Goal: Task Accomplishment & Management: Manage account settings

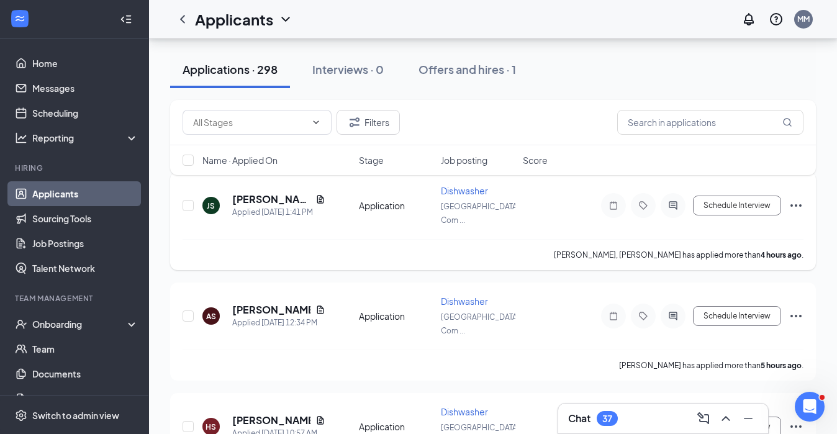
scroll to position [151, 0]
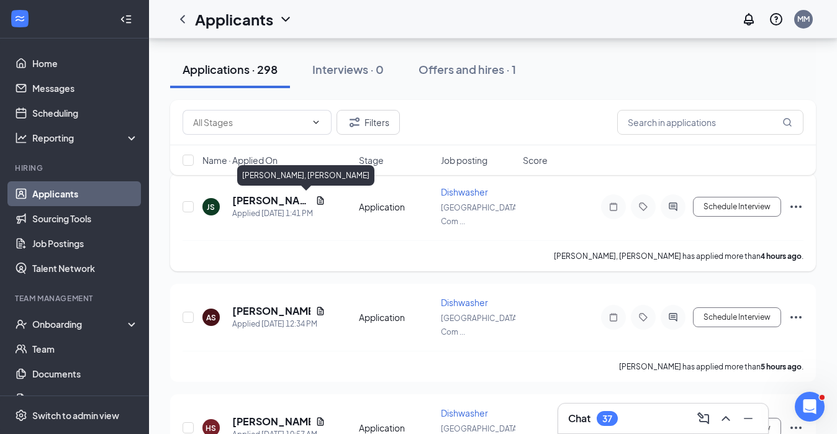
click at [253, 200] on h5 "[PERSON_NAME], [PERSON_NAME]" at bounding box center [271, 201] width 78 height 14
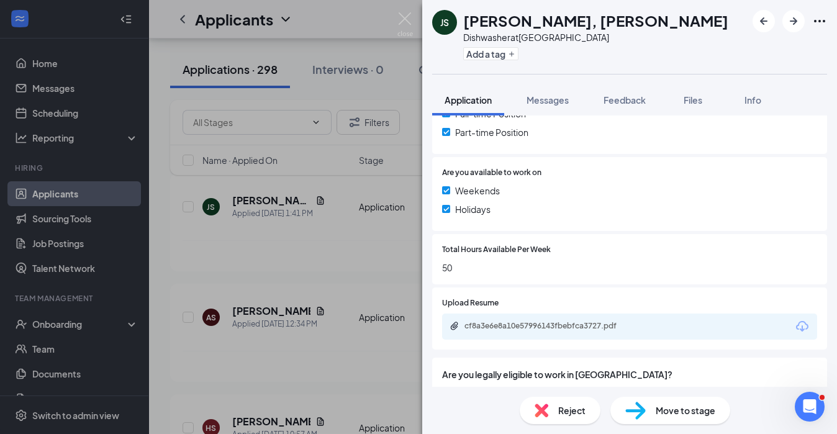
scroll to position [379, 0]
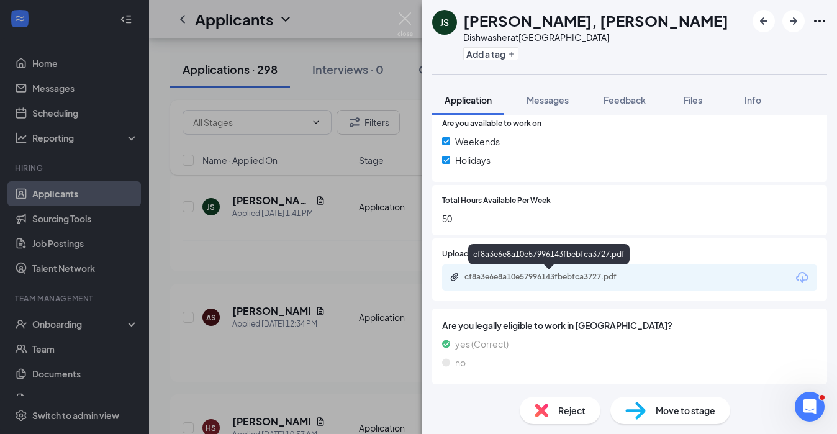
click at [542, 273] on div "cf8a3e6e8a10e57996143fbebfca3727.pdf" at bounding box center [551, 277] width 174 height 10
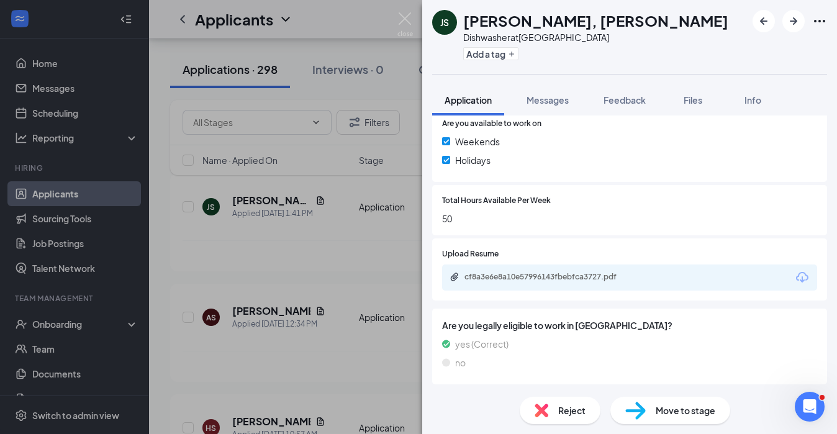
click at [314, 260] on div "JS [PERSON_NAME], [PERSON_NAME] Dishwasher at [GEOGRAPHIC_DATA] Add a tag Appli…" at bounding box center [418, 217] width 837 height 434
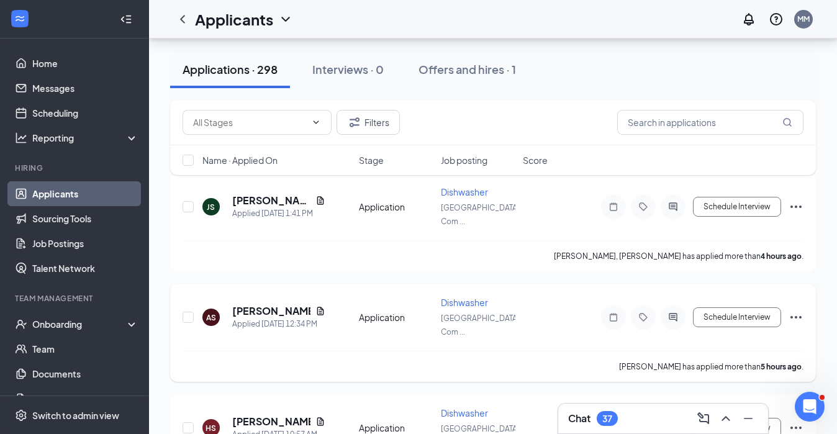
click at [257, 309] on h5 "[PERSON_NAME]" at bounding box center [271, 311] width 78 height 14
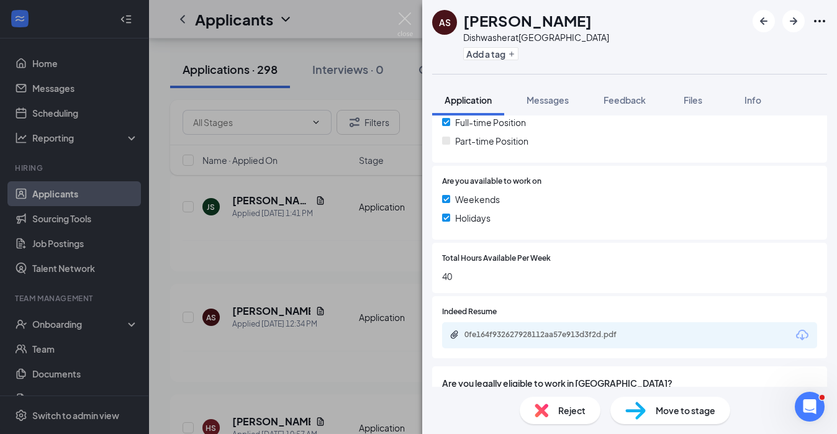
scroll to position [379, 0]
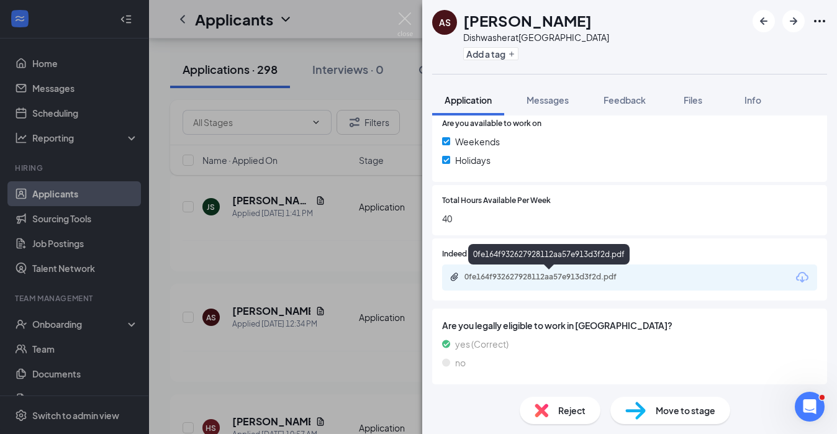
click at [493, 278] on div "0fe164f932627928112aa57e913d3f2d.pdf" at bounding box center [551, 277] width 174 height 10
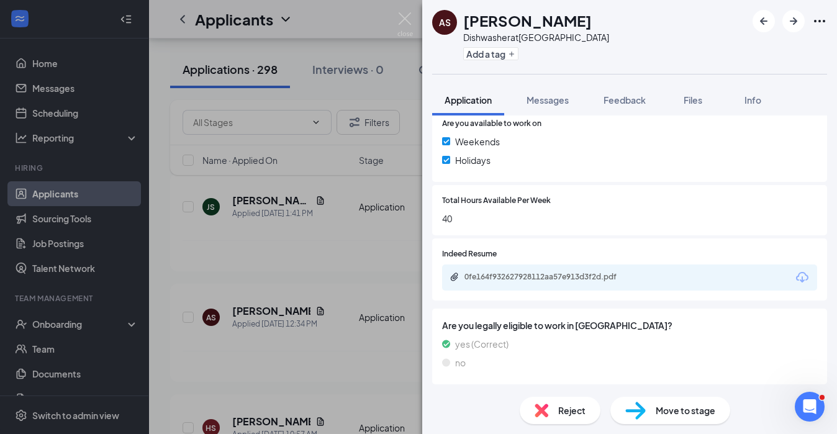
click at [389, 278] on div "AS [PERSON_NAME] Dishwasher at [GEOGRAPHIC_DATA] Add a tag Application Messages…" at bounding box center [418, 217] width 837 height 434
click at [271, 308] on div "AS [PERSON_NAME] Dishwasher at [GEOGRAPHIC_DATA] Add a tag Application Messages…" at bounding box center [418, 217] width 837 height 434
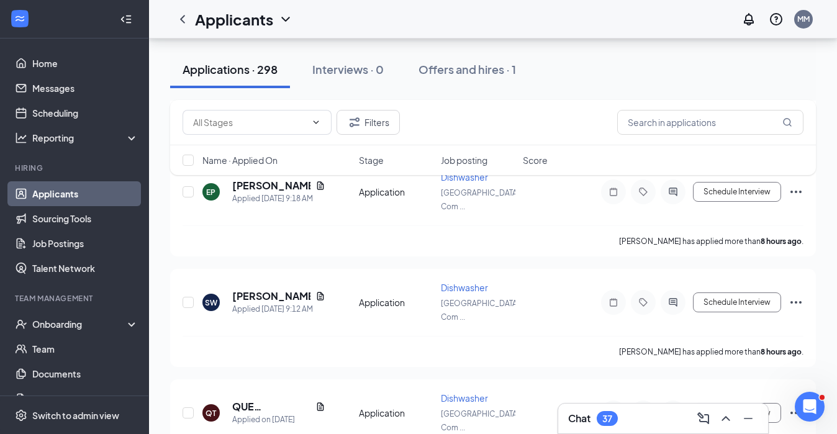
scroll to position [502, 0]
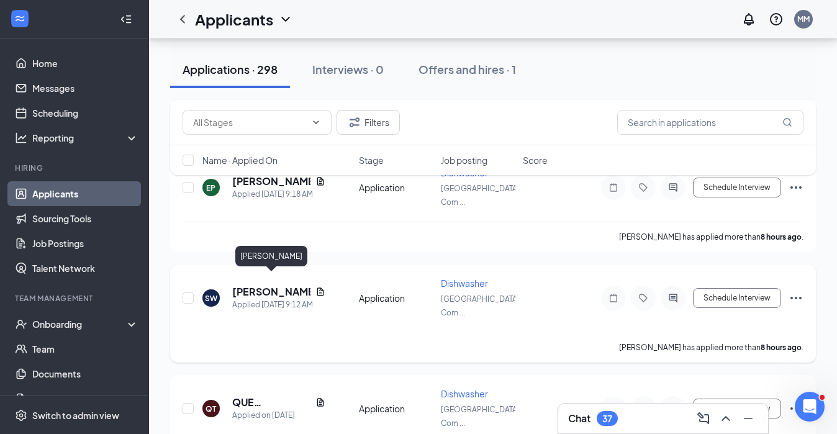
click at [289, 285] on h5 "[PERSON_NAME]" at bounding box center [271, 292] width 78 height 14
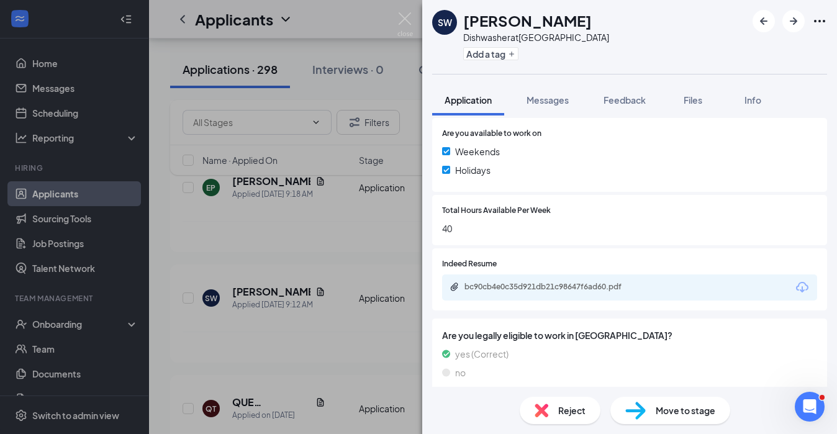
scroll to position [339, 0]
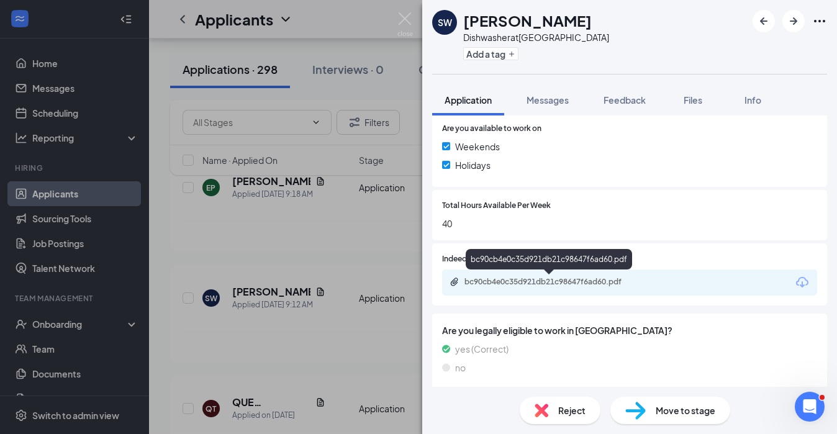
click at [586, 282] on div "bc90cb4e0c35d921db21c98647f6ad60.pdf" at bounding box center [551, 282] width 174 height 10
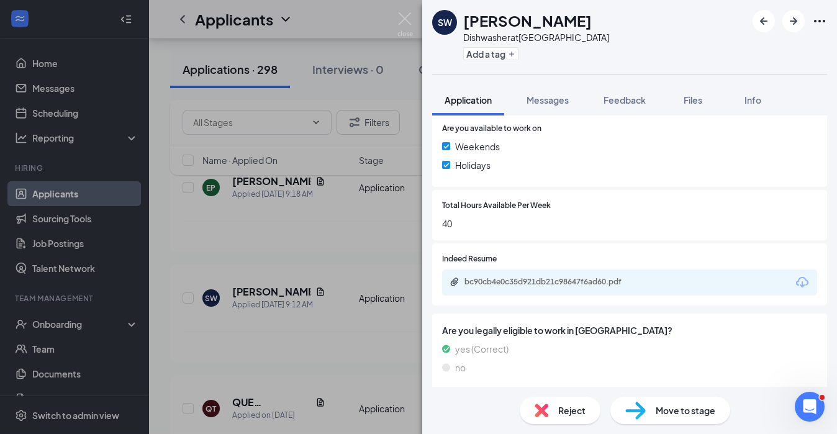
click at [302, 329] on div "SW [PERSON_NAME] Dishwasher at [GEOGRAPHIC_DATA] Add a tag Application Messages…" at bounding box center [418, 217] width 837 height 434
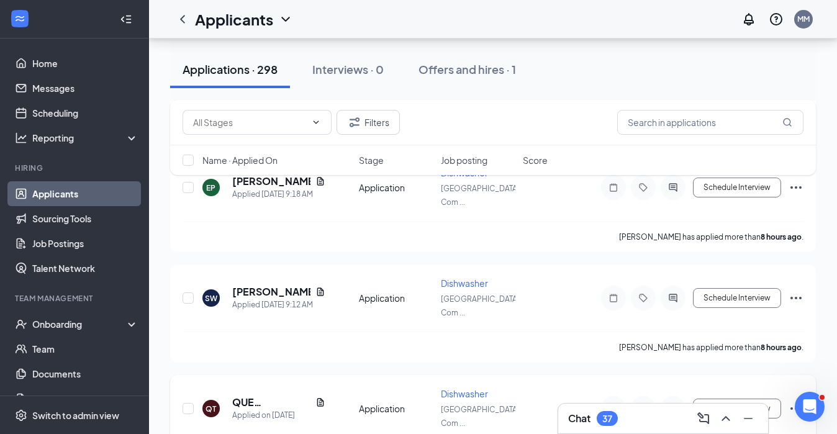
scroll to position [591, 0]
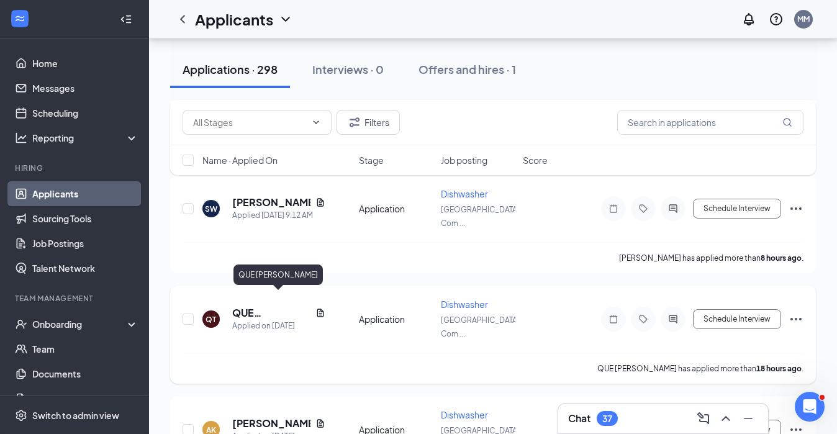
click at [269, 306] on h5 "QUE [PERSON_NAME]" at bounding box center [271, 313] width 78 height 14
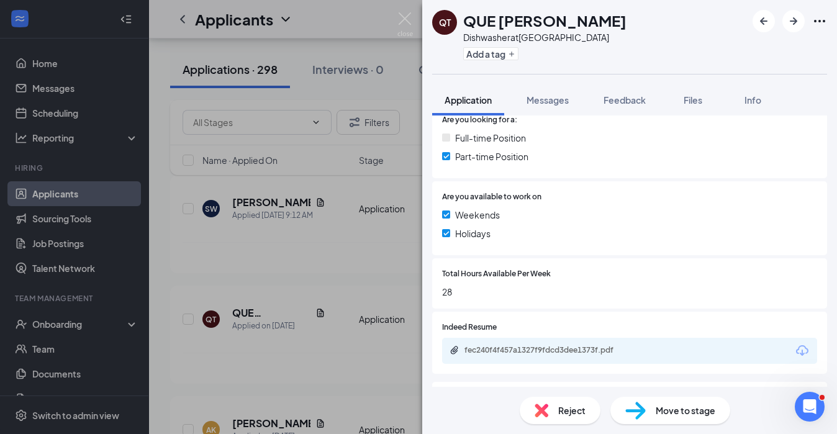
scroll to position [379, 0]
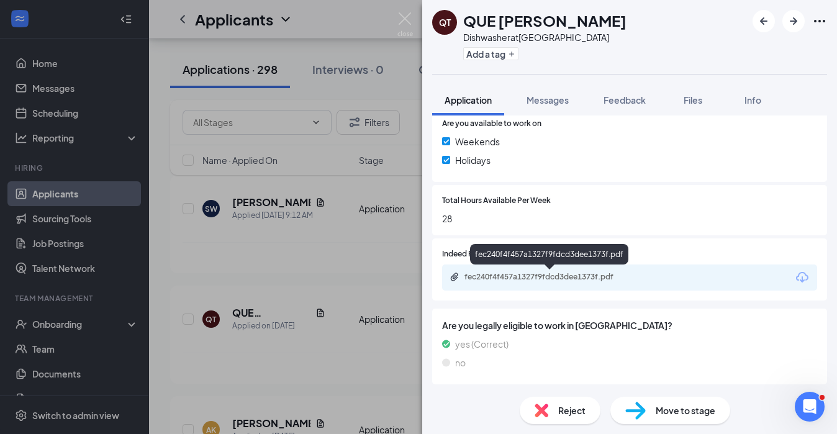
click at [522, 273] on div "fec240f4f457a1327f9fdcd3dee1373f.pdf" at bounding box center [551, 277] width 174 height 10
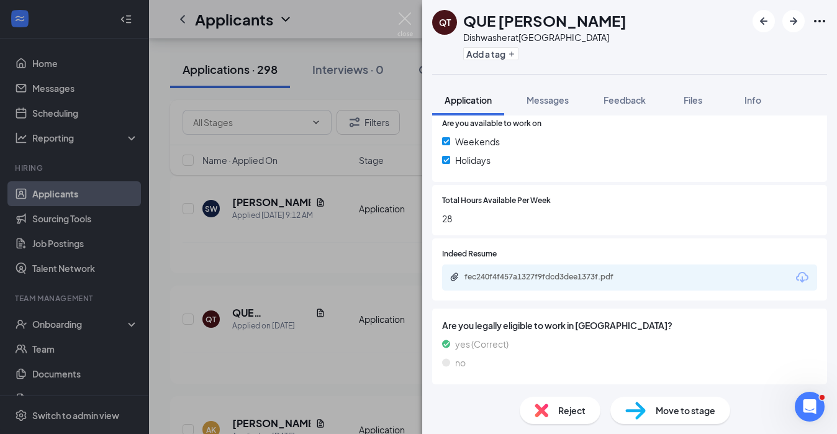
click at [337, 324] on div "QT QUE [PERSON_NAME] Dishwasher at [GEOGRAPHIC_DATA] Add a tag Application Mess…" at bounding box center [418, 217] width 837 height 434
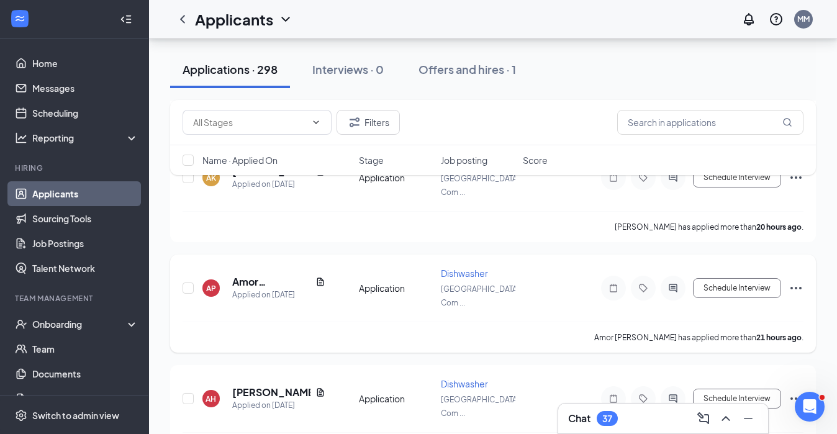
scroll to position [768, 0]
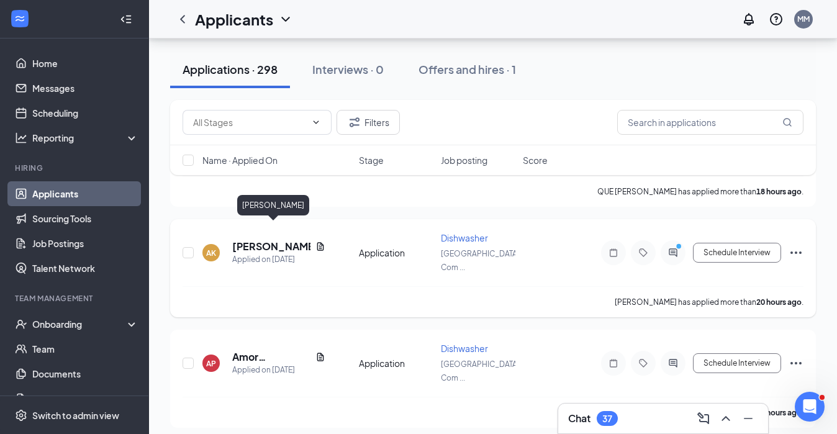
click at [283, 240] on h5 "[PERSON_NAME]" at bounding box center [271, 247] width 78 height 14
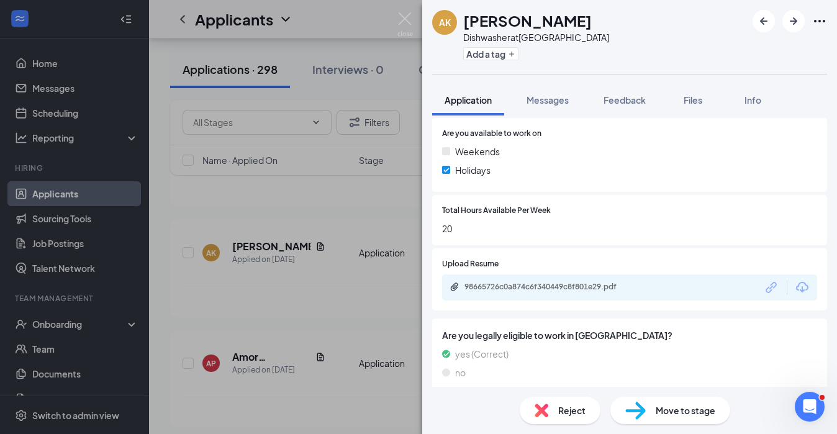
scroll to position [344, 0]
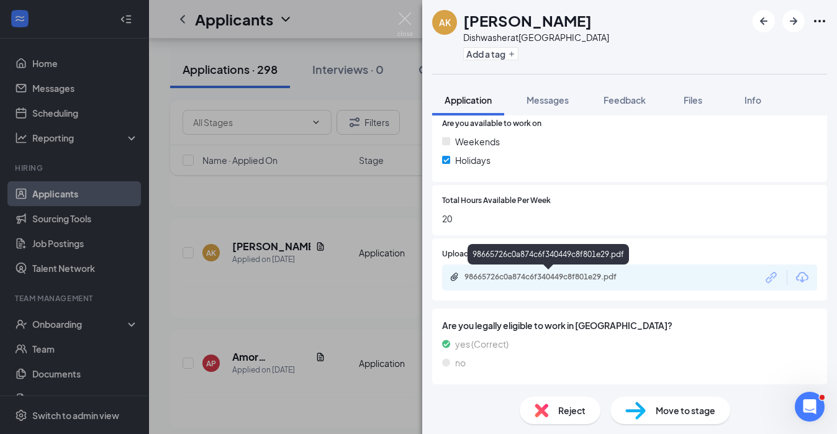
click at [529, 277] on div "98665726c0a874c6f340449c8f801e29.pdf" at bounding box center [551, 277] width 174 height 10
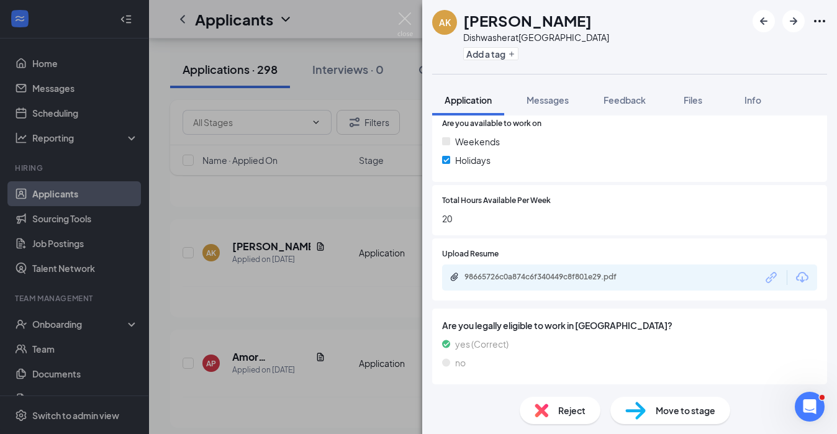
click at [574, 406] on span "Reject" at bounding box center [571, 411] width 27 height 14
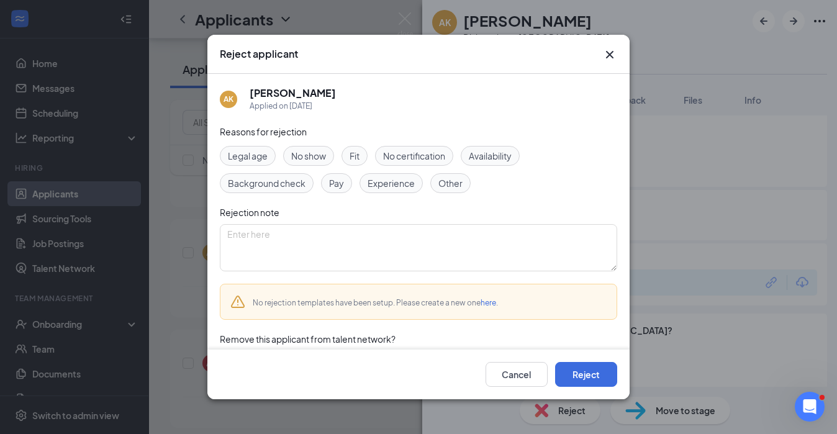
click at [492, 150] on span "Availability" at bounding box center [490, 156] width 43 height 14
click at [586, 379] on button "Reject" at bounding box center [586, 374] width 62 height 25
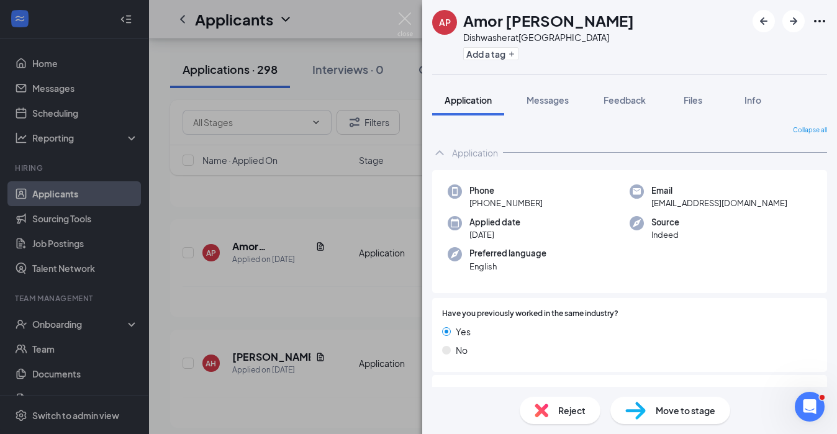
click at [326, 304] on div "AP Amor [PERSON_NAME] Dishwasher at [GEOGRAPHIC_DATA] Add a tag Application Mes…" at bounding box center [418, 217] width 837 height 434
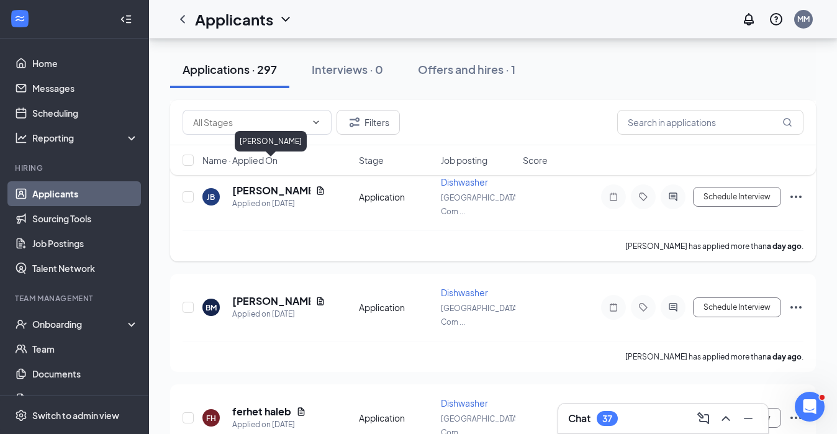
scroll to position [1160, 0]
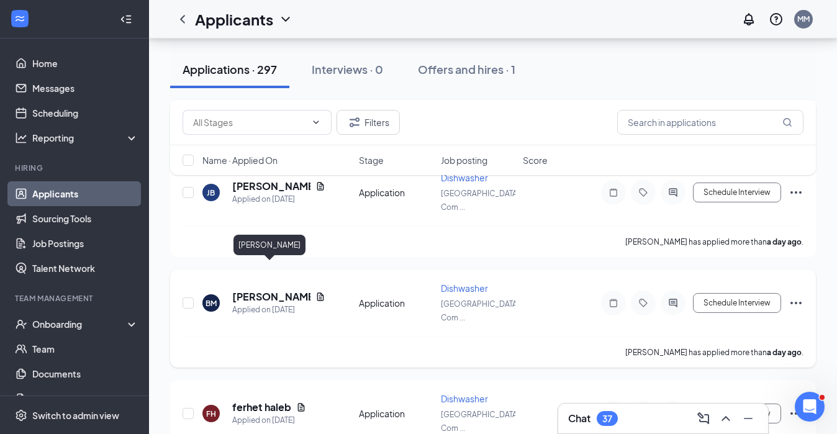
click at [258, 290] on h5 "[PERSON_NAME]" at bounding box center [271, 297] width 78 height 14
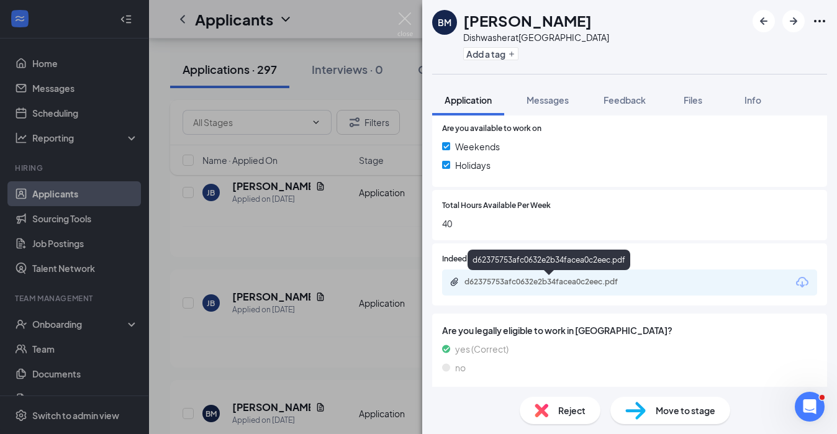
scroll to position [344, 0]
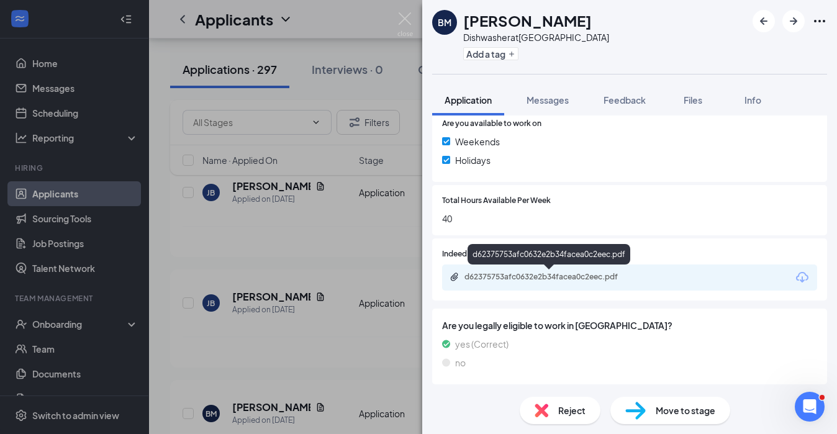
click at [532, 281] on div "d62375753afc0632e2b34facea0c2eec.pdf" at bounding box center [551, 277] width 174 height 10
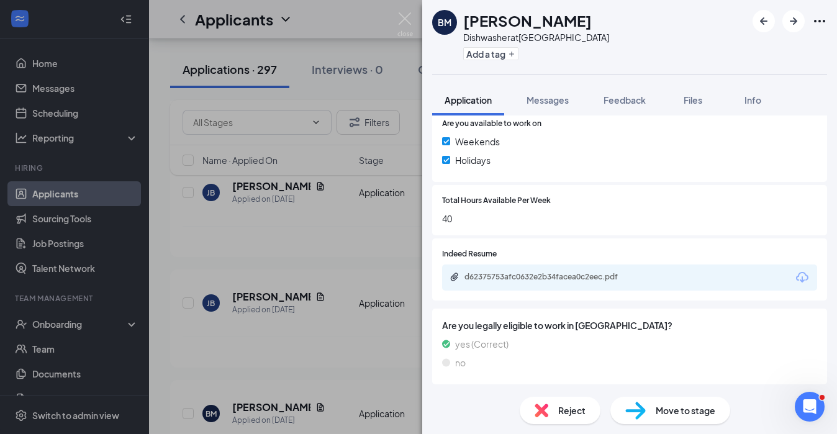
click at [322, 237] on div "[PERSON_NAME] Dishwasher at [GEOGRAPHIC_DATA] Add a tag Application Messages Fe…" at bounding box center [418, 217] width 837 height 434
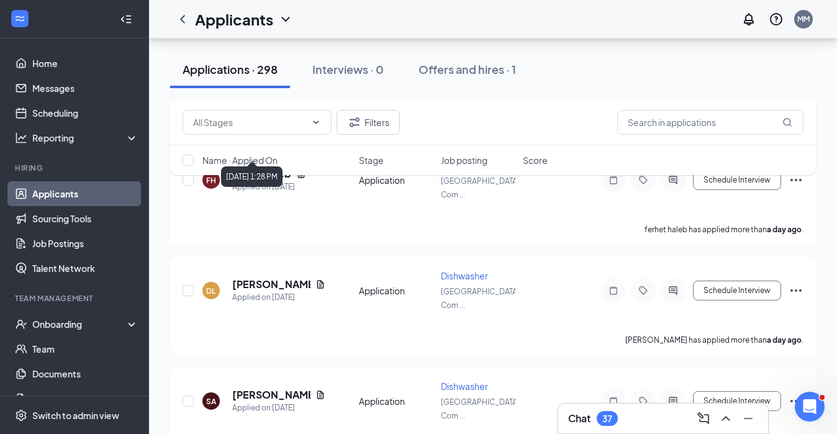
scroll to position [1507, 0]
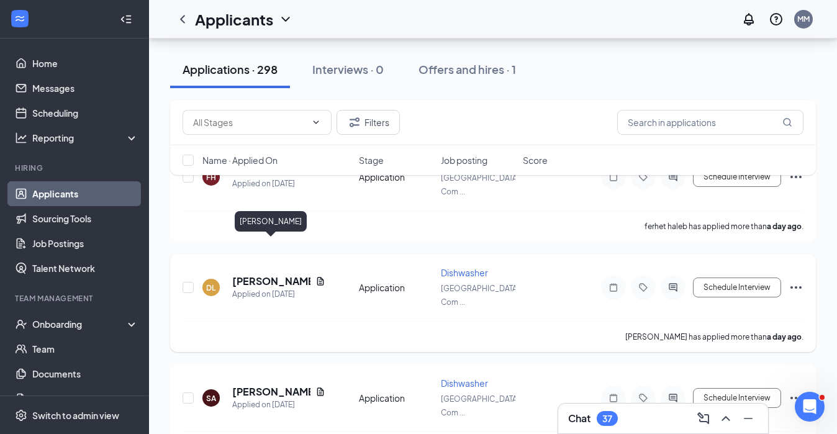
click at [276, 274] on h5 "[PERSON_NAME]" at bounding box center [271, 281] width 78 height 14
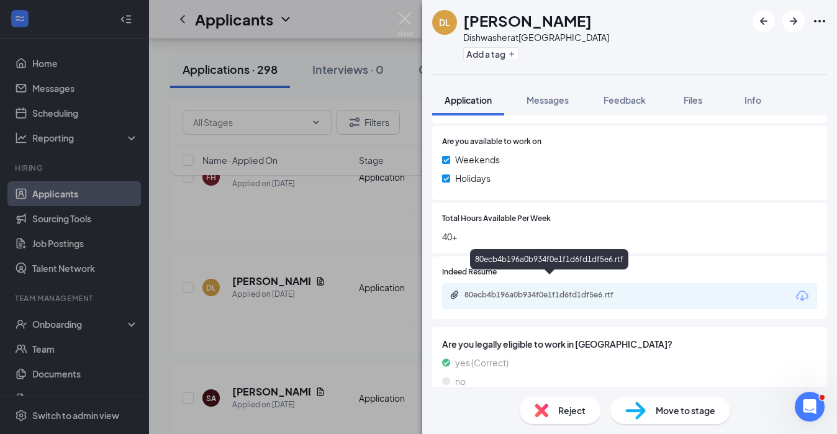
scroll to position [344, 0]
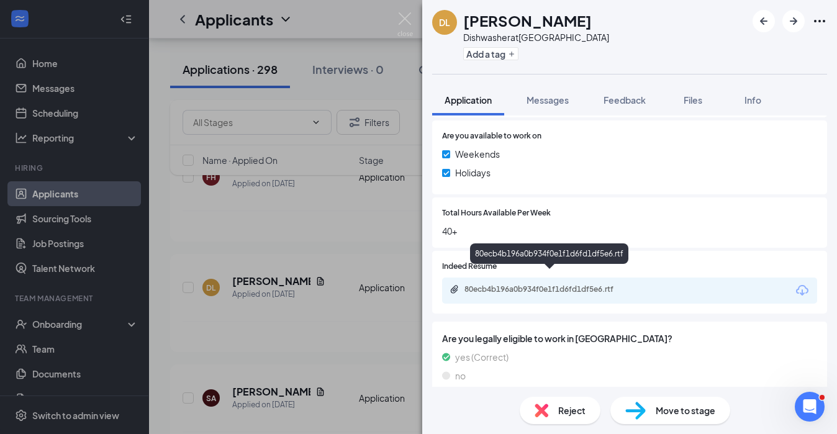
click at [593, 284] on div "80ecb4b196a0b934f0e1f1d6fd1df5e6.rtf" at bounding box center [550, 290] width 201 height 12
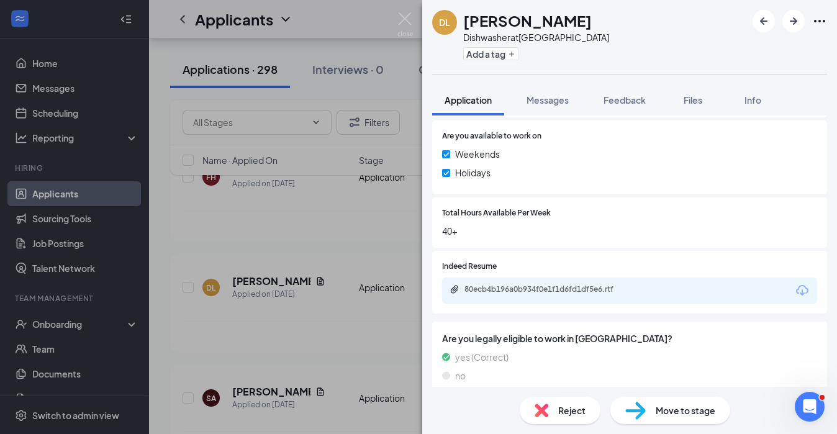
scroll to position [339, 0]
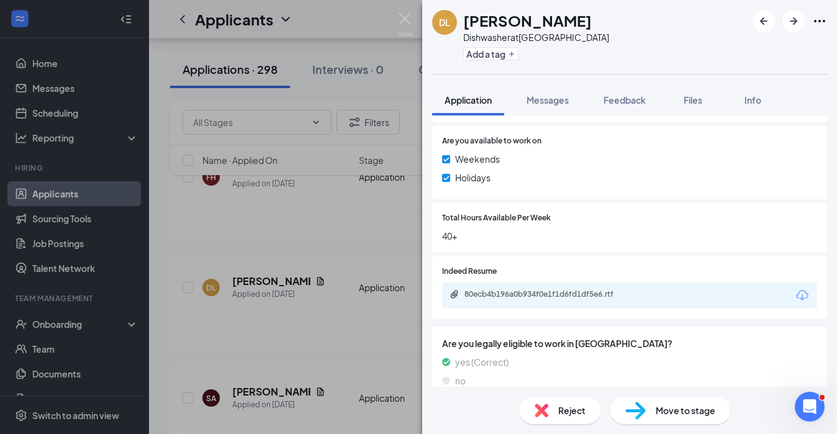
click at [334, 302] on div "DL [PERSON_NAME] at [GEOGRAPHIC_DATA] Add a tag Application Messages Feedback F…" at bounding box center [418, 217] width 837 height 434
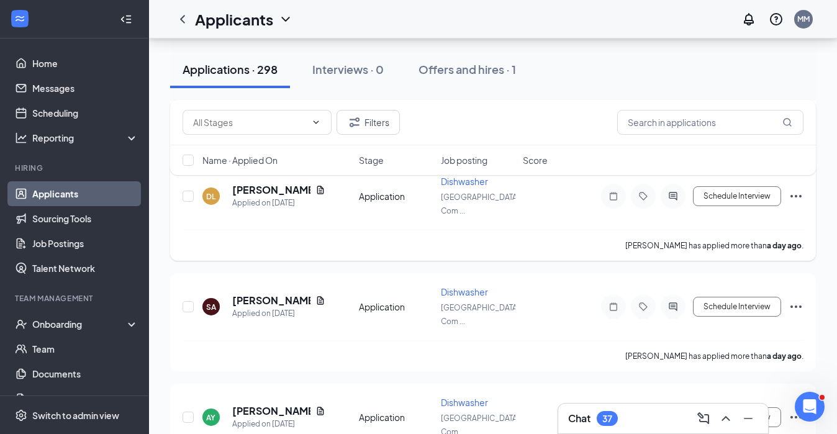
scroll to position [1697, 0]
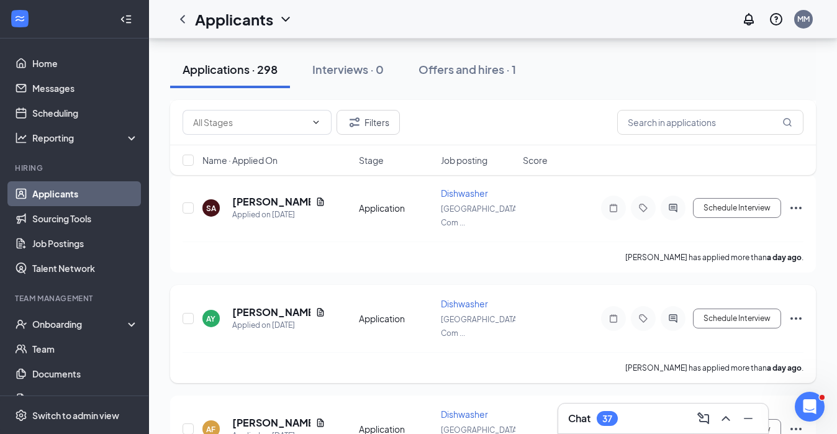
click at [272, 305] on h5 "[PERSON_NAME]" at bounding box center [271, 312] width 78 height 14
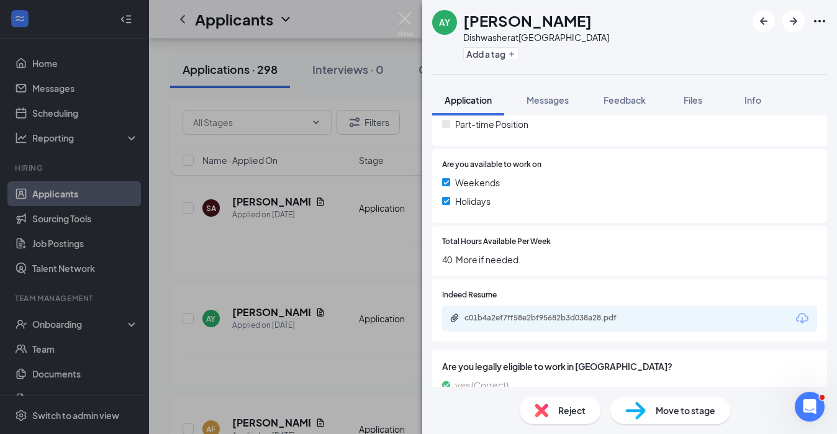
scroll to position [344, 0]
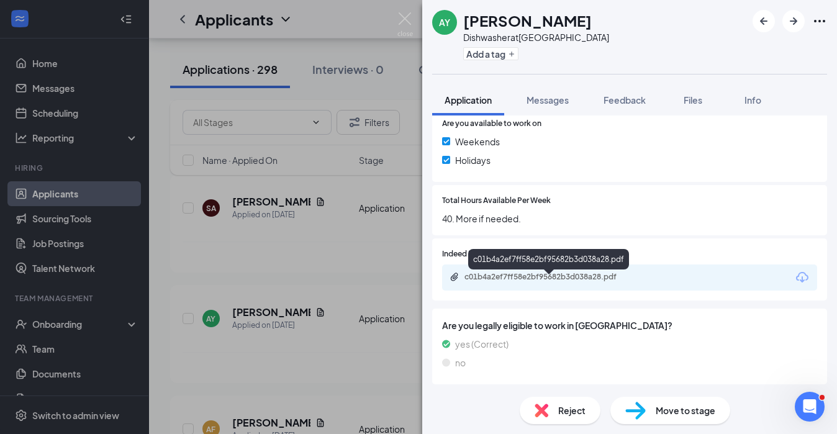
click at [544, 278] on div "c01b4a2ef7ff58e2bf95682b3d038a28.pdf" at bounding box center [551, 277] width 174 height 10
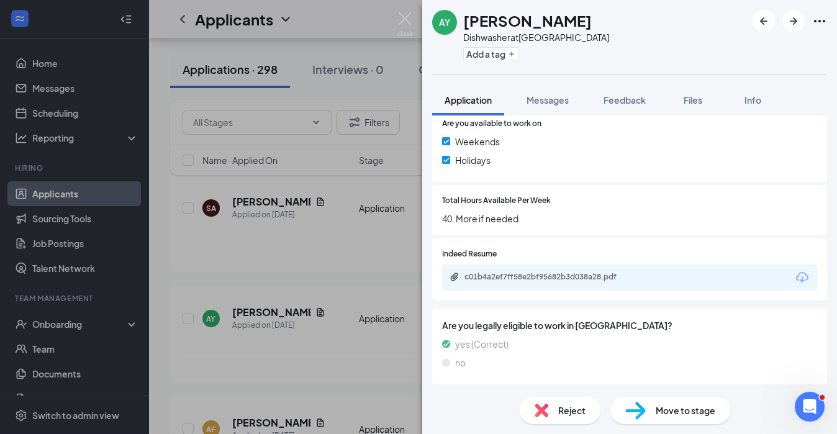
click at [281, 336] on div "AY [PERSON_NAME] Dishwasher at [GEOGRAPHIC_DATA] Add a tag Application Messages…" at bounding box center [418, 217] width 837 height 434
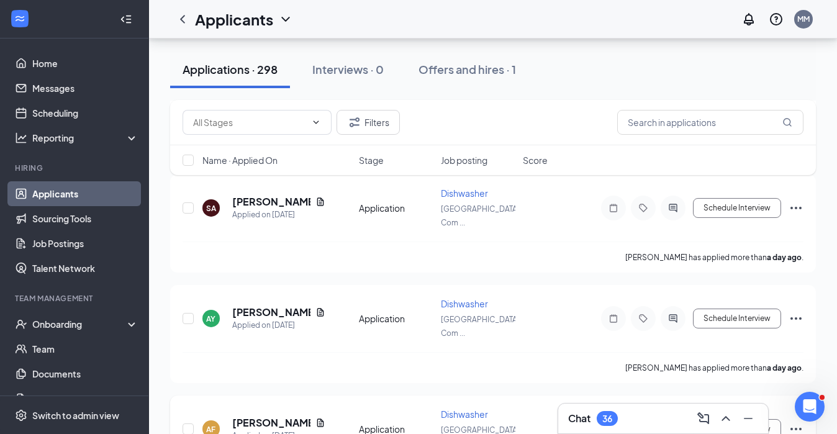
click at [261, 430] on div "Applied on [DATE]" at bounding box center [278, 436] width 93 height 12
click at [262, 416] on h5 "[PERSON_NAME]" at bounding box center [271, 423] width 78 height 14
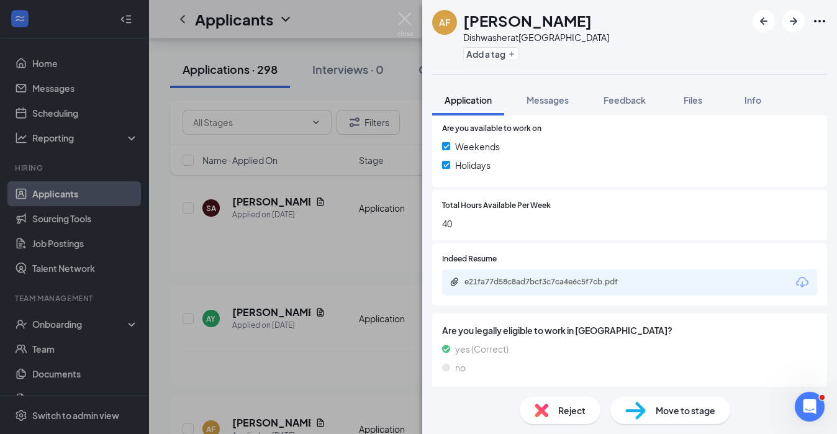
scroll to position [374, 0]
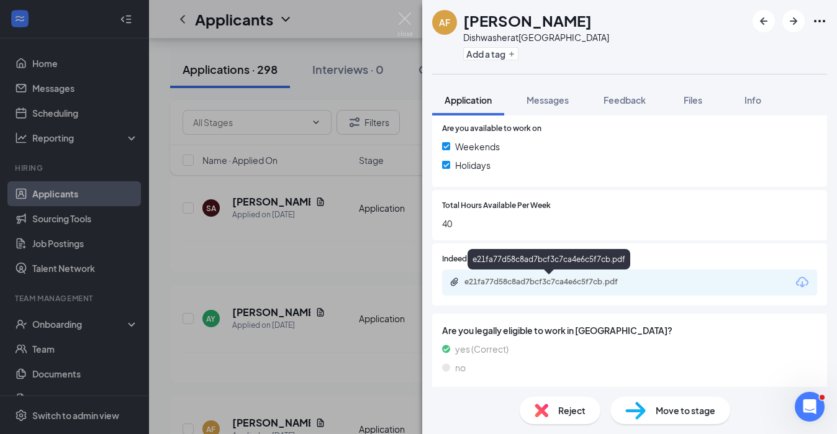
click at [535, 281] on div "e21fa77d58c8ad7bcf3c7ca4e6c5f7cb.pdf" at bounding box center [551, 282] width 174 height 10
